Goal: Task Accomplishment & Management: Complete application form

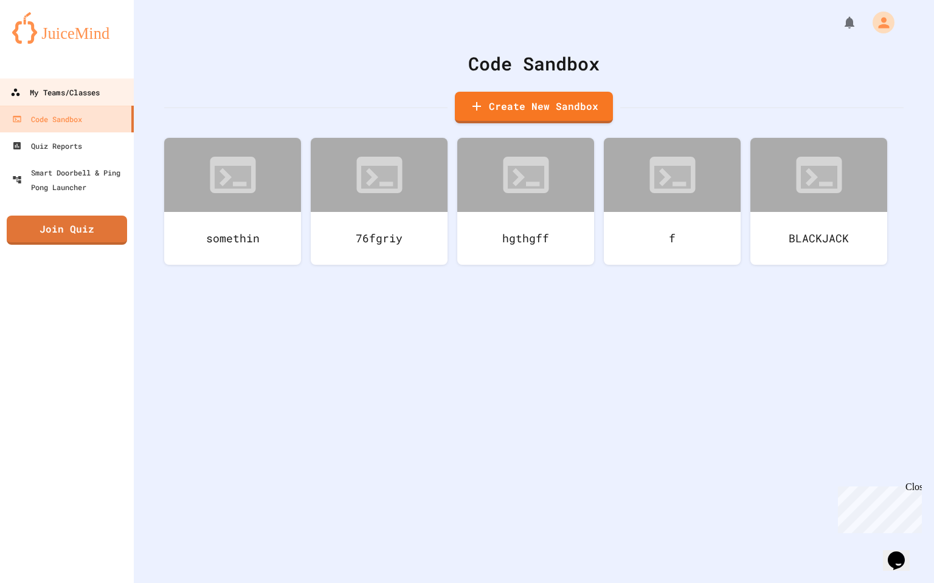
click at [79, 102] on link "My Teams/Classes" at bounding box center [67, 91] width 138 height 27
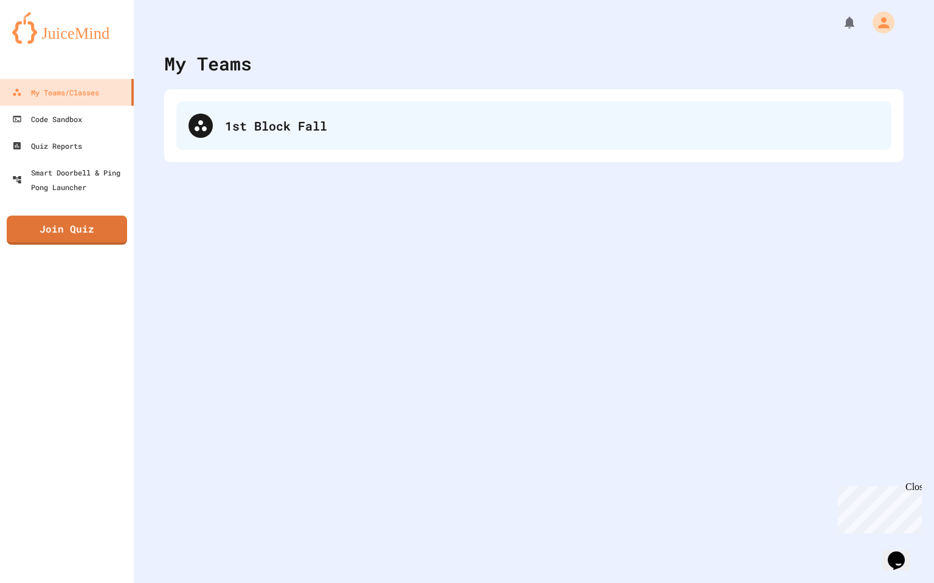
click at [222, 129] on div "1st Block Fall" at bounding box center [533, 126] width 715 height 49
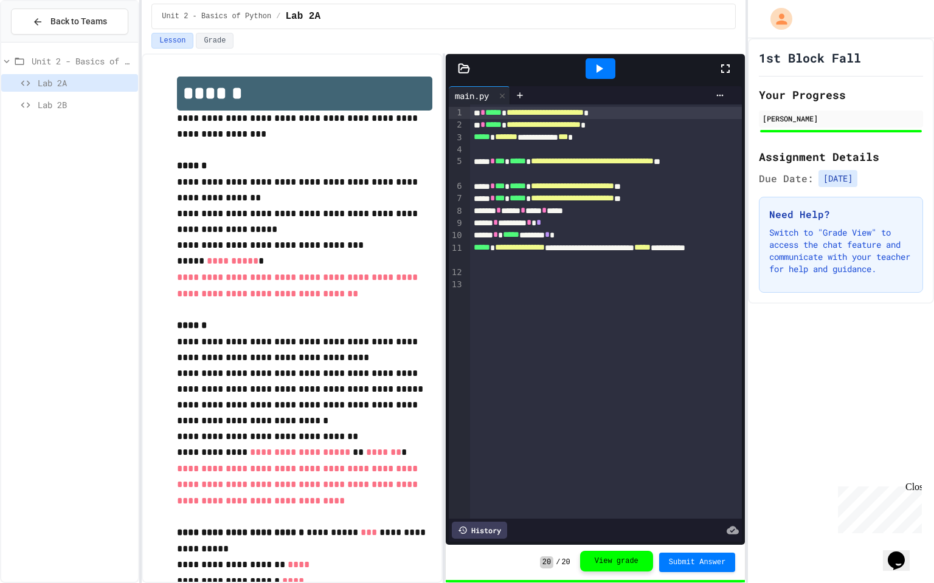
click at [628, 501] on button "View grade" at bounding box center [616, 561] width 73 height 21
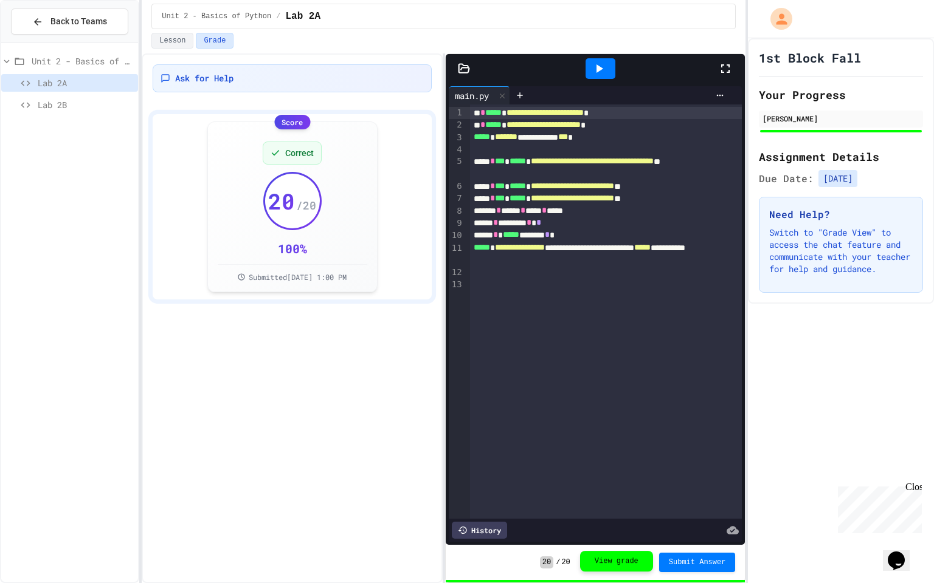
click at [628, 501] on button "View grade" at bounding box center [616, 561] width 73 height 21
click at [74, 102] on span "Lab 2B" at bounding box center [85, 104] width 95 height 13
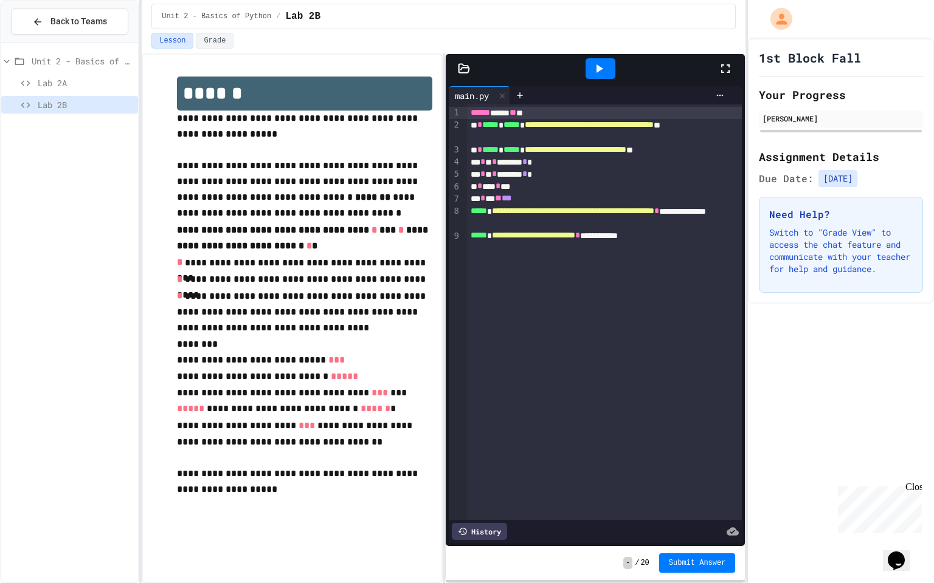
click at [593, 66] on icon at bounding box center [598, 68] width 15 height 15
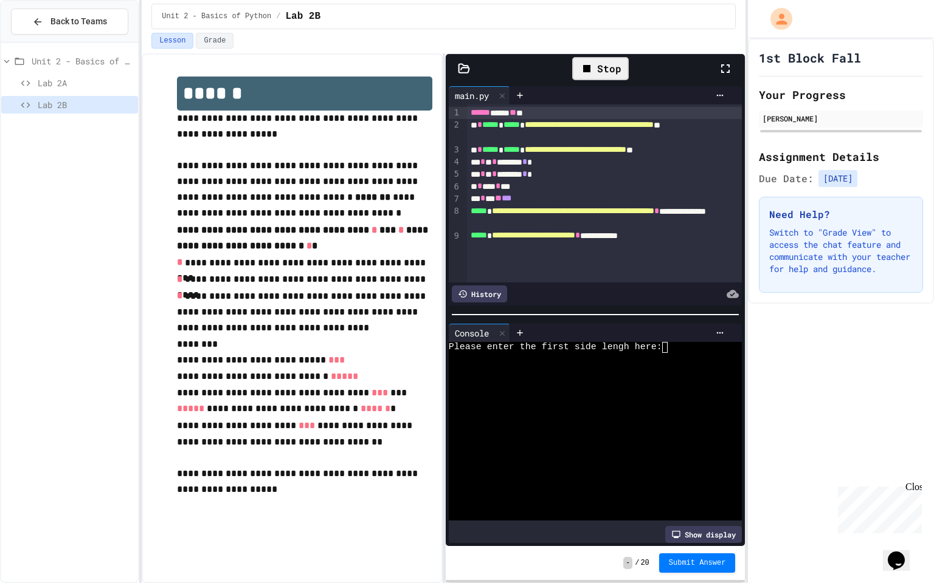
click at [635, 401] on div at bounding box center [591, 403] width 284 height 11
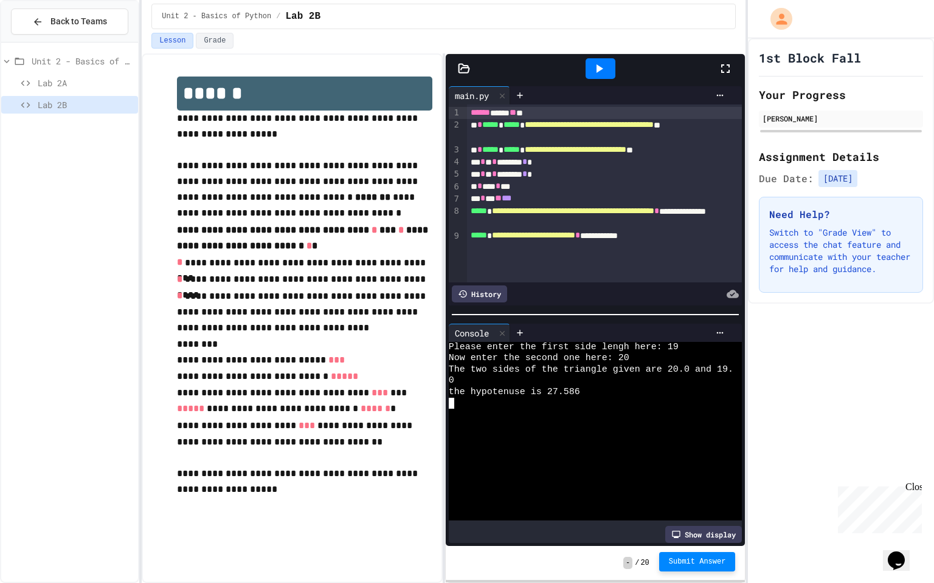
click at [684, 501] on span "Submit Answer" at bounding box center [697, 562] width 57 height 10
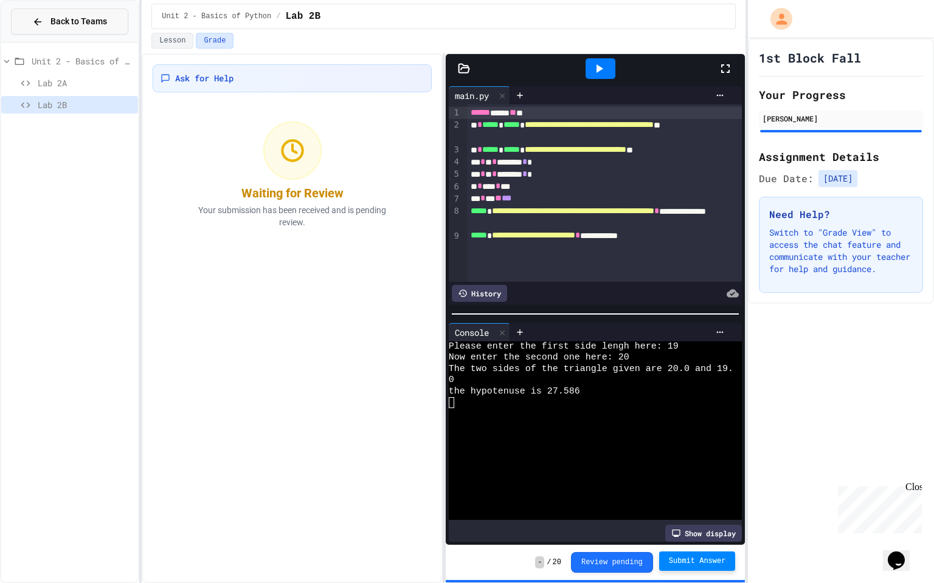
click at [46, 22] on div "Back to Teams" at bounding box center [69, 21] width 75 height 13
